Goal: Transaction & Acquisition: Purchase product/service

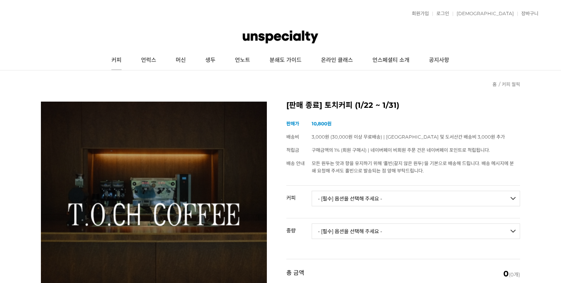
click at [119, 63] on link "커피" at bounding box center [117, 60] width 30 height 19
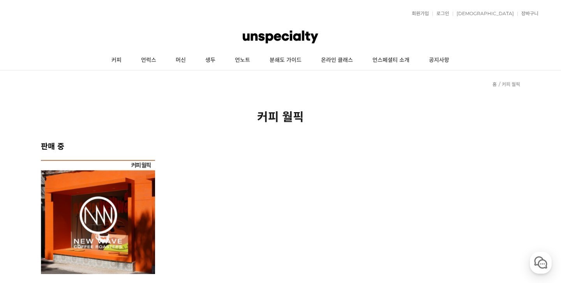
click at [132, 169] on img at bounding box center [98, 217] width 114 height 114
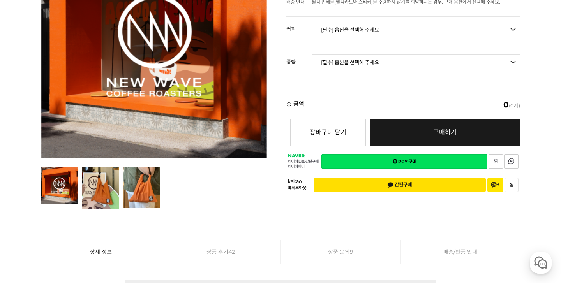
click at [364, 22] on select "- [필수] 옵션을 선택해 주세요 - ------------------- 언스페셜티 분쇄도 가이드 종이 받기 (주문 1건당 최대 1개 제공) …" at bounding box center [416, 30] width 208 height 16
